Goal: Find specific page/section: Find specific page/section

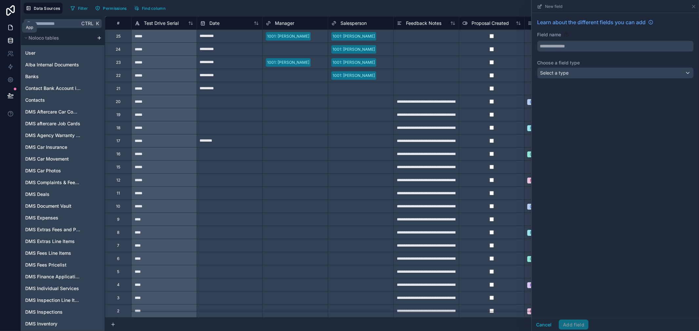
click at [8, 27] on icon at bounding box center [10, 27] width 7 height 7
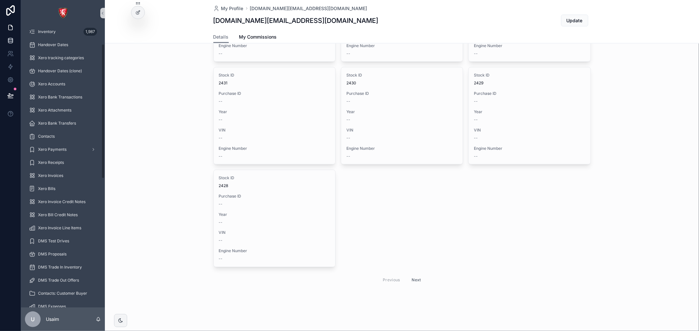
scroll to position [15, 0]
click at [9, 39] on icon at bounding box center [10, 40] width 7 height 7
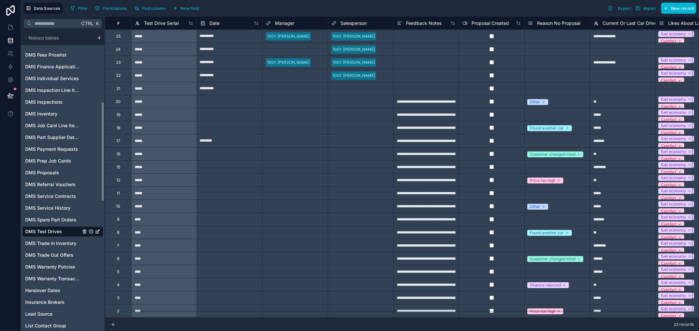
scroll to position [218, 0]
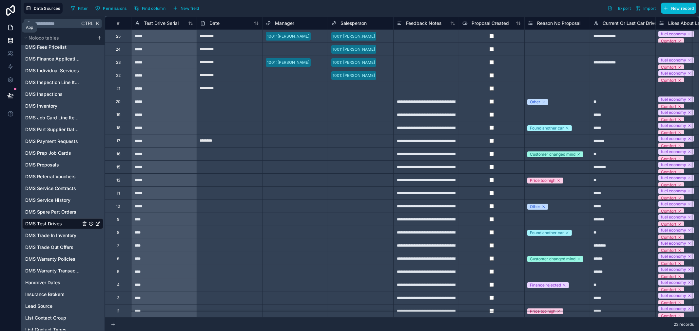
click at [10, 30] on icon at bounding box center [11, 27] width 4 height 5
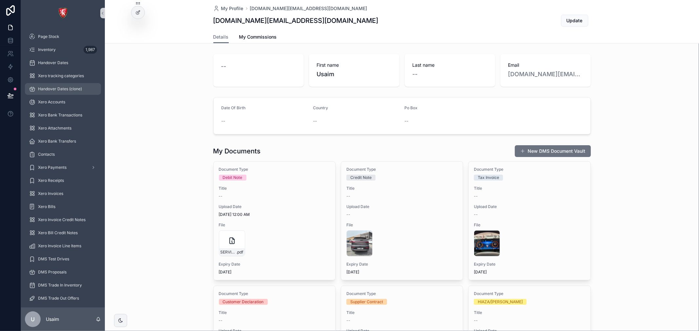
click at [73, 87] on span "Handover Dates (clone)" at bounding box center [60, 88] width 44 height 5
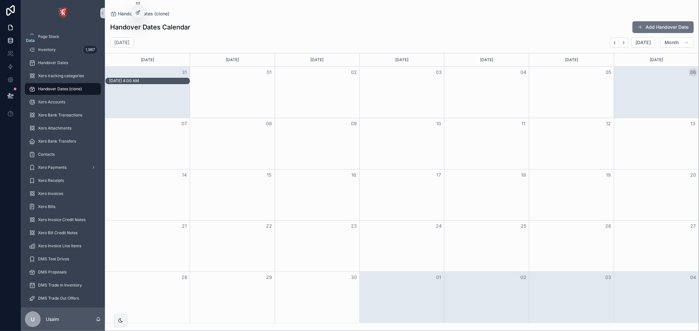
click at [11, 43] on icon at bounding box center [10, 40] width 7 height 7
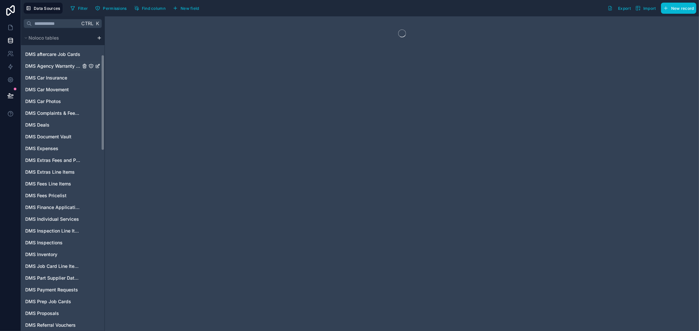
scroll to position [73, 0]
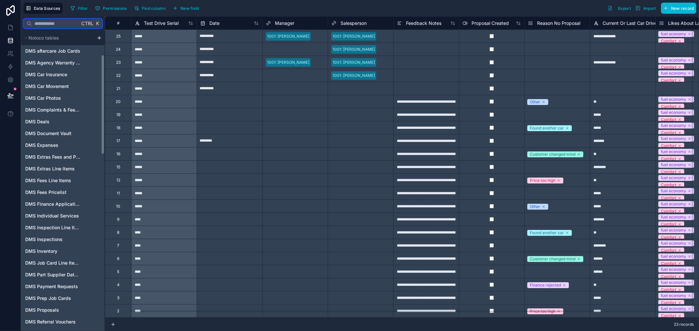
click at [57, 21] on input "text" at bounding box center [56, 24] width 48 height 12
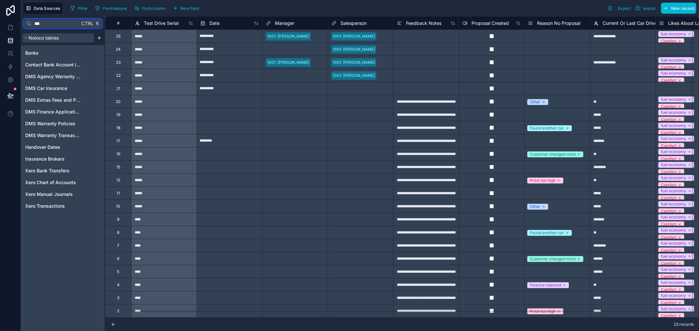
type input "****"
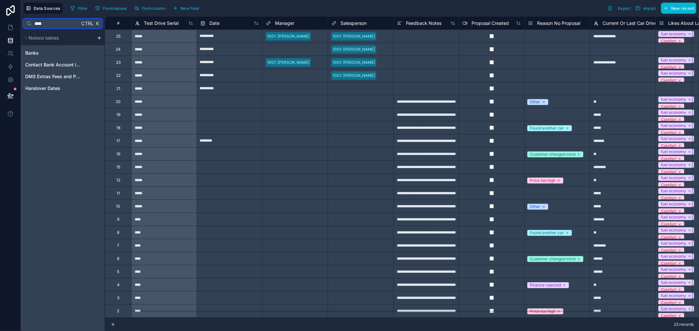
click at [53, 25] on input "****" at bounding box center [56, 24] width 48 height 12
click at [54, 24] on input "****" at bounding box center [56, 24] width 48 height 12
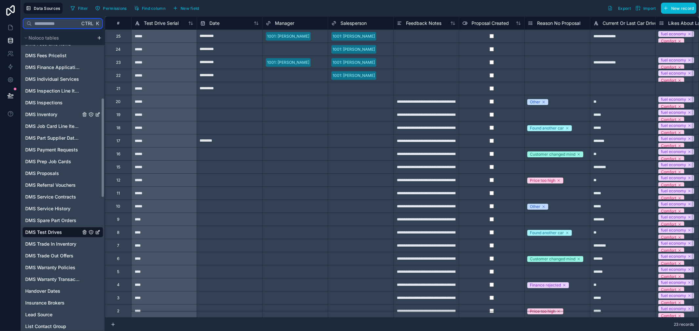
scroll to position [202, 0]
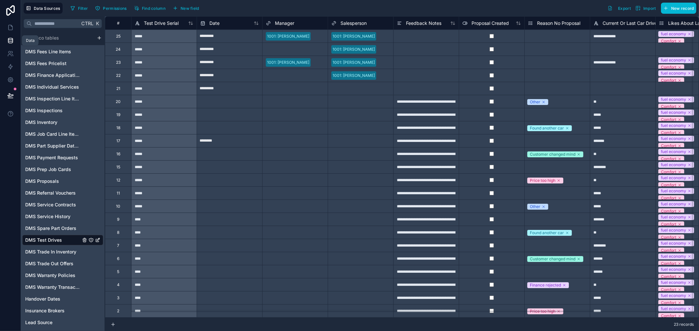
click at [11, 42] on icon at bounding box center [10, 40] width 7 height 7
click at [10, 28] on icon at bounding box center [10, 27] width 7 height 7
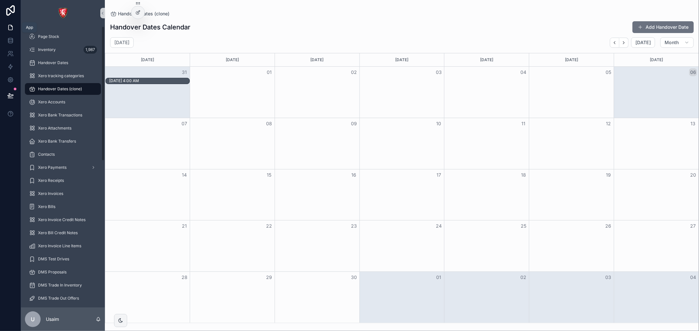
click at [7, 26] on link at bounding box center [10, 27] width 21 height 13
click at [13, 27] on icon at bounding box center [10, 27] width 7 height 7
click at [76, 25] on div "scrollable content" at bounding box center [63, 13] width 84 height 26
click at [70, 44] on link "Inventory 1,987" at bounding box center [63, 50] width 76 height 12
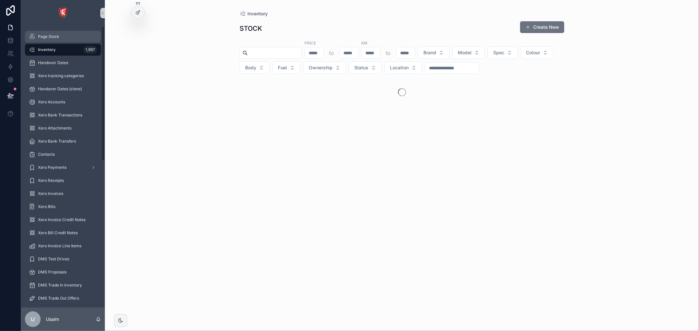
click at [69, 38] on div "Page Stock" at bounding box center [63, 36] width 68 height 10
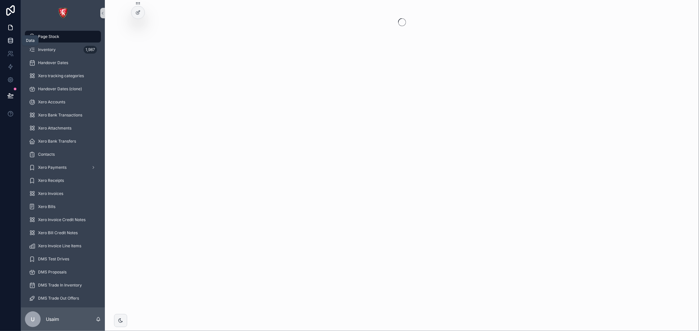
click at [7, 41] on icon at bounding box center [10, 40] width 7 height 7
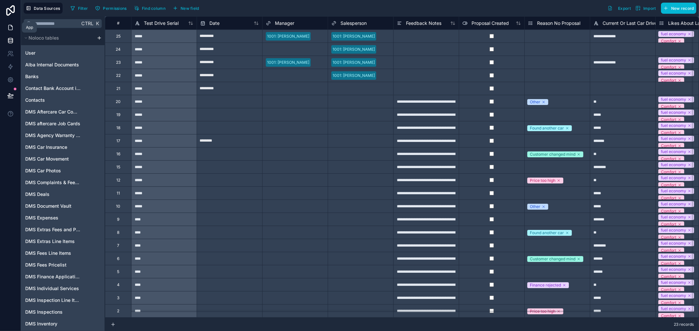
click at [9, 28] on icon at bounding box center [11, 27] width 4 height 5
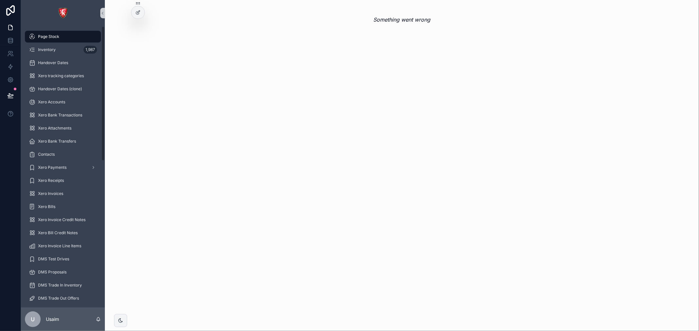
click at [86, 22] on div "scrollable content" at bounding box center [63, 13] width 84 height 26
click at [54, 50] on span "Inventory" at bounding box center [47, 49] width 18 height 5
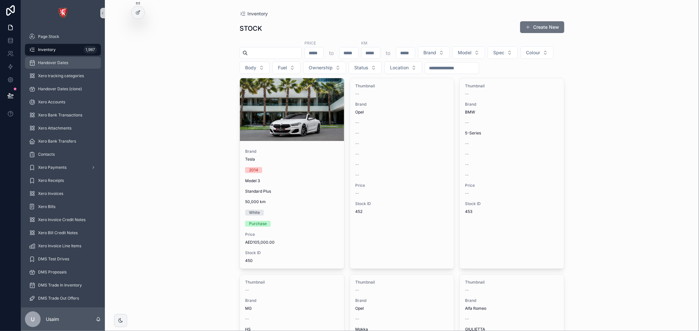
click at [60, 61] on span "Handover Dates" at bounding box center [53, 62] width 30 height 5
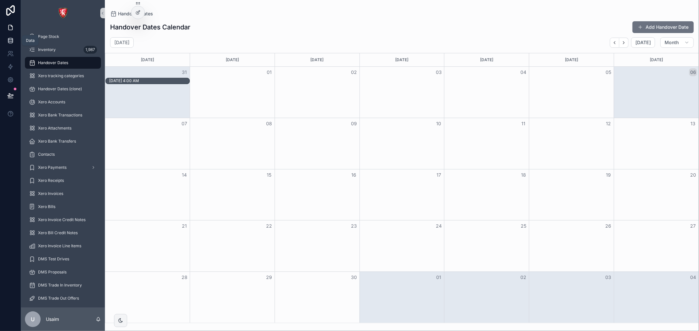
click at [10, 45] on link at bounding box center [10, 40] width 21 height 13
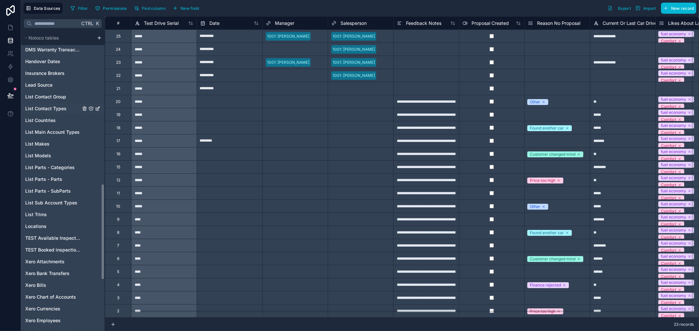
scroll to position [422, 0]
